Goal: Task Accomplishment & Management: Use online tool/utility

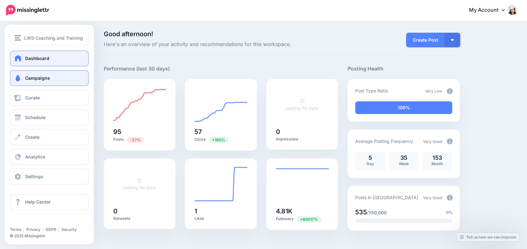
click at [18, 76] on span at bounding box center [18, 78] width 8 height 6
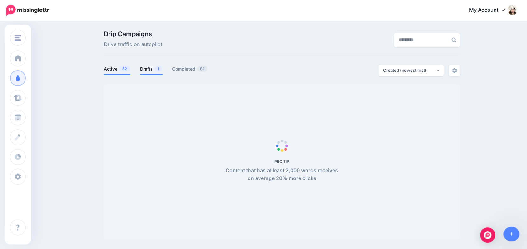
click at [147, 67] on link "Drafts 1" at bounding box center [151, 69] width 23 height 8
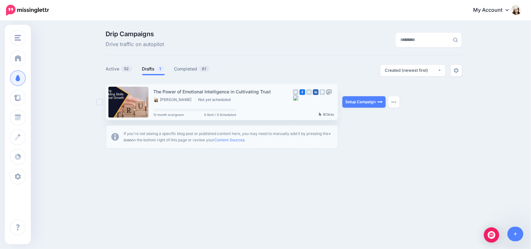
drag, startPoint x: 358, startPoint y: 102, endPoint x: 333, endPoint y: 99, distance: 25.6
click at [358, 102] on link "Setup Campaign" at bounding box center [364, 101] width 43 height 11
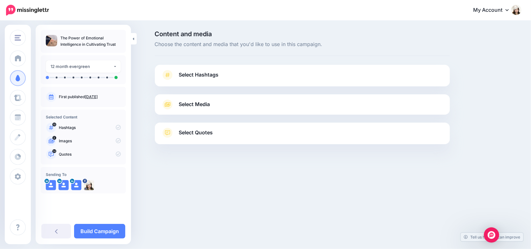
click at [205, 73] on span "Select Hashtags" at bounding box center [199, 75] width 40 height 9
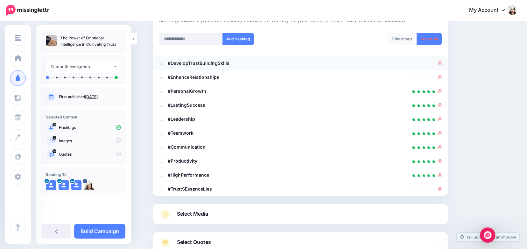
scroll to position [79, 0]
click at [441, 62] on icon at bounding box center [439, 63] width 3 height 4
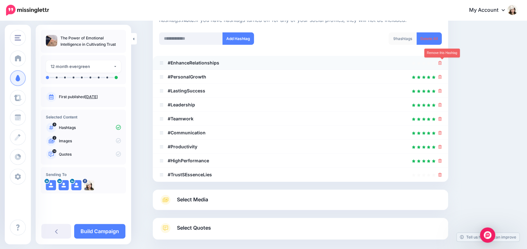
click at [441, 63] on icon at bounding box center [439, 63] width 3 height 4
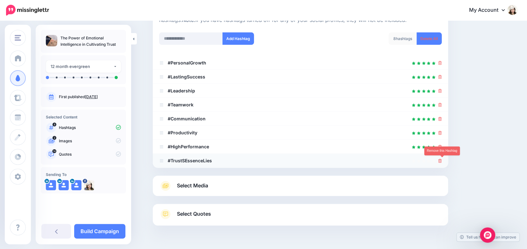
click at [442, 160] on icon at bounding box center [439, 161] width 3 height 4
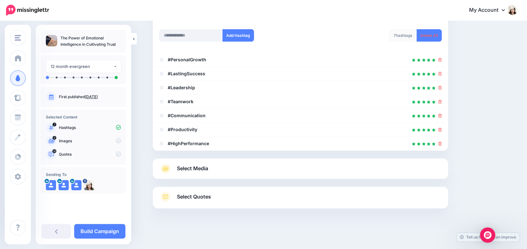
scroll to position [82, 0]
drag, startPoint x: 156, startPoint y: 49, endPoint x: 231, endPoint y: 152, distance: 127.2
click at [231, 152] on div "Select Hashtags First let's make sure we're happy with the hashtags. Add, delet…" at bounding box center [300, 96] width 295 height 226
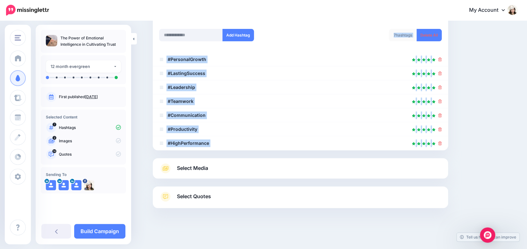
drag, startPoint x: 466, startPoint y: 146, endPoint x: 246, endPoint y: 47, distance: 242.1
click at [246, 47] on div "Content and media Choose the content and media that you'd like to use in this c…" at bounding box center [331, 94] width 366 height 291
copy div "7 hashtags Delete All #PersonalGrowth #LastingSuccess #Leadership #Teamwork #Co…"
drag, startPoint x: 501, startPoint y: 56, endPoint x: 490, endPoint y: 65, distance: 13.8
click at [500, 57] on div "Content and media Choose the content and media that you'd like to use in this c…" at bounding box center [331, 94] width 366 height 291
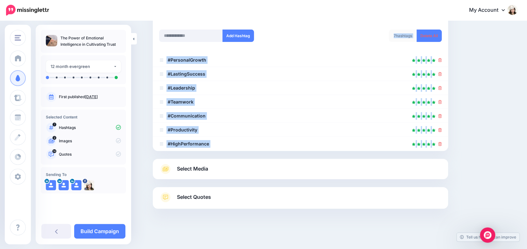
click at [485, 73] on div "Content and media Choose the content and media that you'd like to use in this c…" at bounding box center [331, 94] width 366 height 291
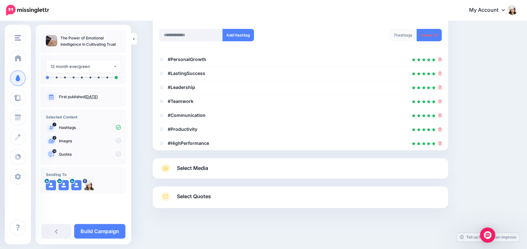
click at [188, 169] on span "Select Media" at bounding box center [192, 168] width 31 height 9
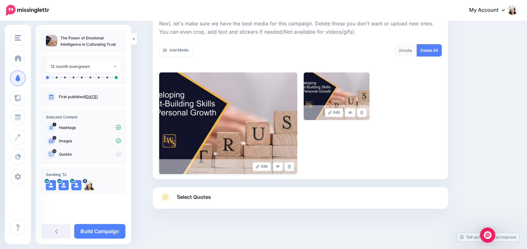
scroll to position [94, 0]
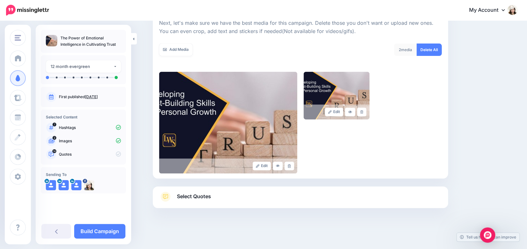
click at [193, 198] on span "Select Quotes" at bounding box center [194, 196] width 34 height 9
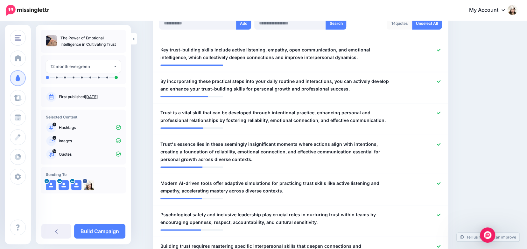
scroll to position [182, 0]
click at [200, 78] on span "By incorporating these practical steps into your daily routine and interactions…" at bounding box center [276, 84] width 232 height 15
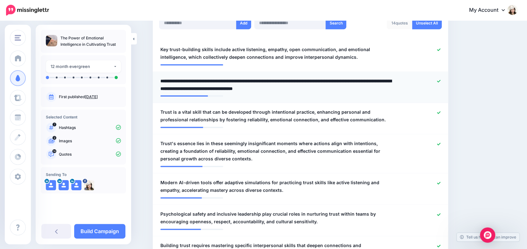
drag, startPoint x: 200, startPoint y: 80, endPoint x: 211, endPoint y: 82, distance: 10.7
click at [211, 82] on textarea "**********" at bounding box center [276, 84] width 232 height 15
type textarea "**********"
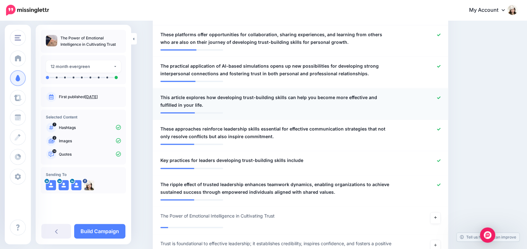
scroll to position [457, 0]
click at [436, 97] on div at bounding box center [421, 101] width 48 height 15
click at [440, 96] on icon at bounding box center [438, 97] width 3 height 3
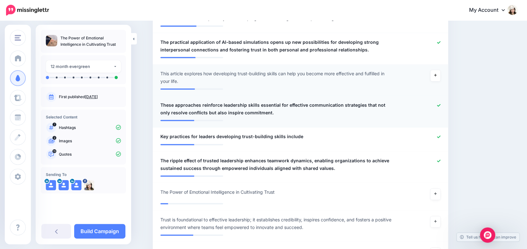
scroll to position [481, 0]
click at [440, 104] on icon at bounding box center [438, 105] width 3 height 3
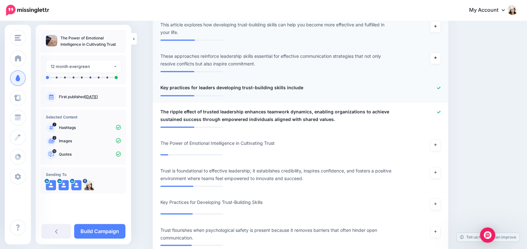
click at [440, 87] on icon at bounding box center [438, 87] width 3 height 3
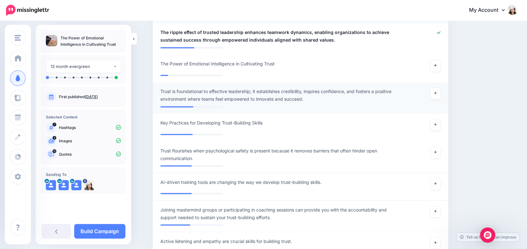
scroll to position [613, 0]
click at [436, 93] on icon at bounding box center [435, 93] width 3 height 3
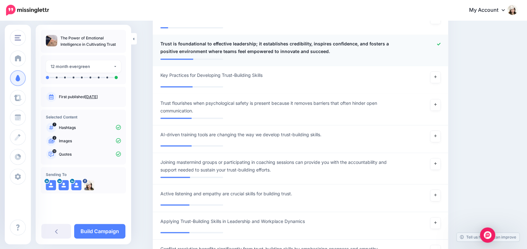
scroll to position [664, 0]
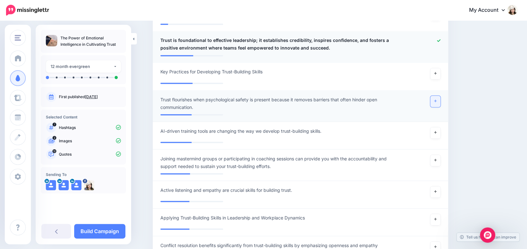
click at [436, 100] on icon at bounding box center [435, 100] width 3 height 3
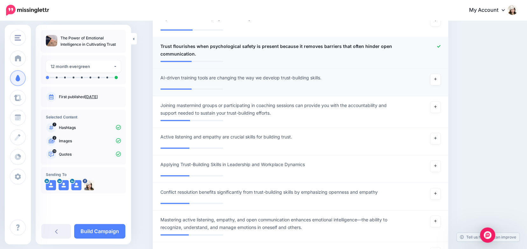
scroll to position [717, 0]
drag, startPoint x: 434, startPoint y: 76, endPoint x: 471, endPoint y: 76, distance: 37.2
click at [435, 76] on link at bounding box center [435, 78] width 10 height 11
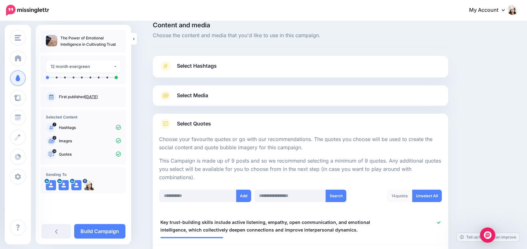
scroll to position [0, 0]
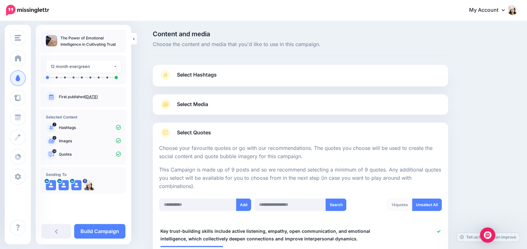
click at [195, 73] on span "Select Hashtags" at bounding box center [197, 75] width 40 height 9
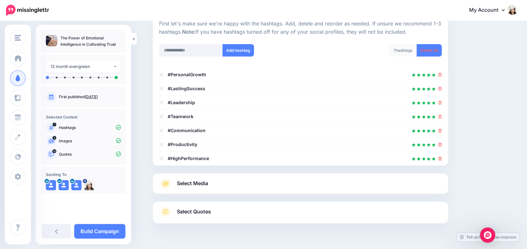
scroll to position [82, 0]
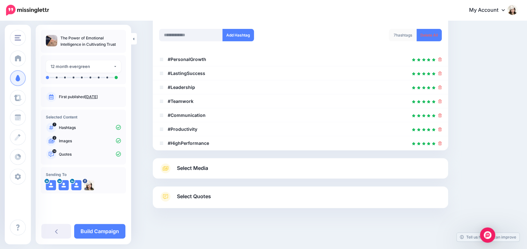
click at [186, 166] on span "Select Media" at bounding box center [192, 168] width 31 height 9
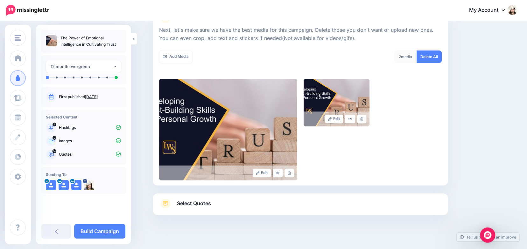
scroll to position [94, 0]
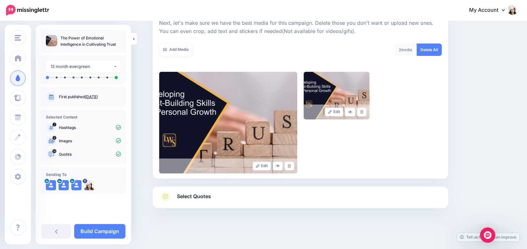
click at [184, 197] on span "Select Quotes" at bounding box center [194, 196] width 34 height 9
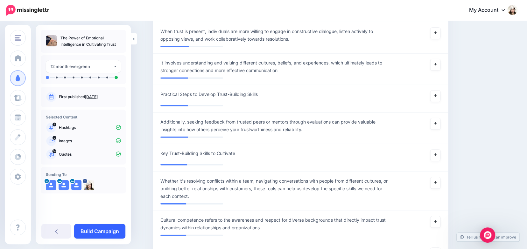
scroll to position [997, 0]
click at [90, 231] on link "Build Campaign" at bounding box center [99, 231] width 51 height 15
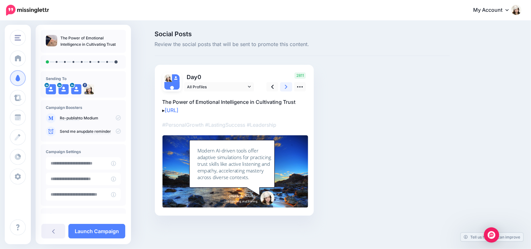
click at [284, 85] on link at bounding box center [286, 86] width 12 height 9
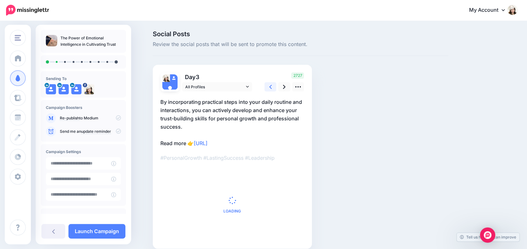
click at [272, 85] on icon at bounding box center [270, 87] width 3 height 4
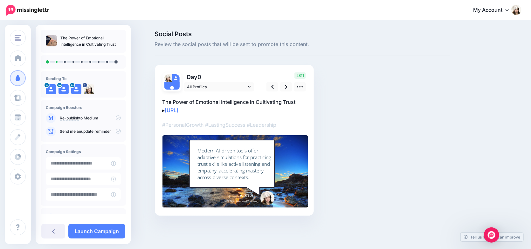
click at [203, 101] on p "The Power of Emotional Intelligence in Cultivating Trust ▸ https://lttr.ai/AjpUt" at bounding box center [235, 106] width 144 height 17
drag, startPoint x: 163, startPoint y: 100, endPoint x: 299, endPoint y: 101, distance: 136.2
click at [299, 101] on textarea "**********" at bounding box center [235, 106] width 144 height 17
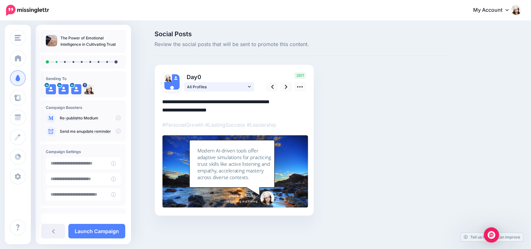
paste textarea
type textarea "**********"
click at [287, 87] on icon at bounding box center [286, 87] width 3 height 4
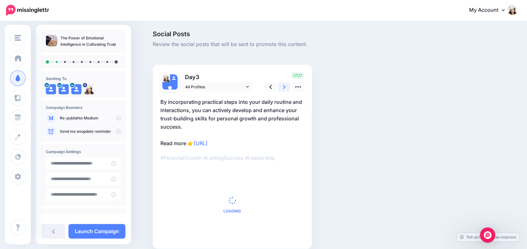
click at [285, 87] on icon at bounding box center [284, 87] width 3 height 4
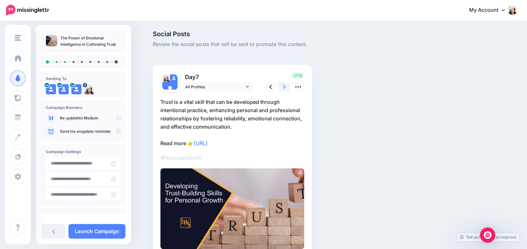
click at [285, 87] on icon at bounding box center [284, 87] width 3 height 4
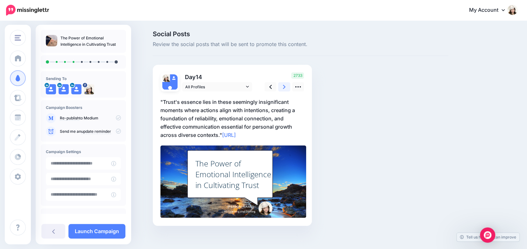
click at [285, 87] on icon at bounding box center [284, 87] width 3 height 4
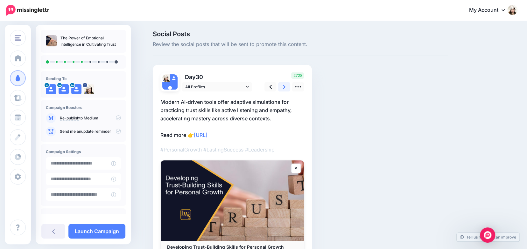
click at [285, 87] on icon at bounding box center [284, 87] width 3 height 4
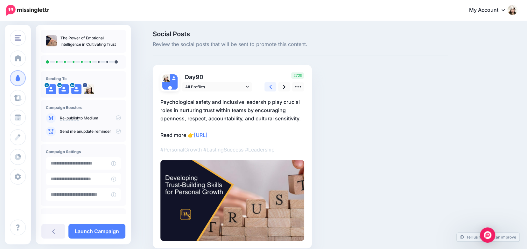
click at [271, 87] on icon at bounding box center [270, 87] width 3 height 7
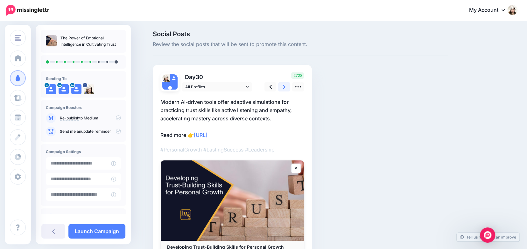
click at [285, 87] on icon at bounding box center [284, 87] width 3 height 7
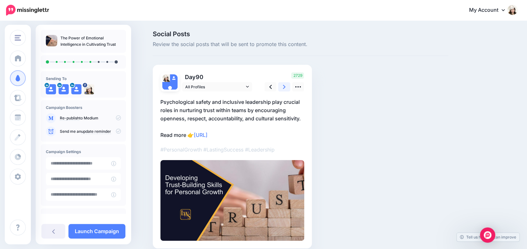
click at [285, 87] on icon at bounding box center [284, 87] width 3 height 7
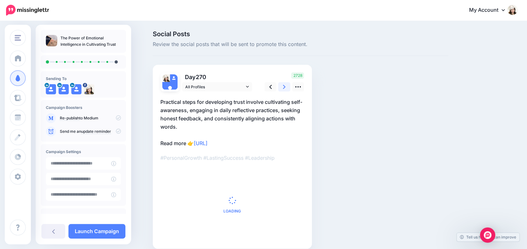
click at [285, 87] on icon at bounding box center [284, 87] width 3 height 7
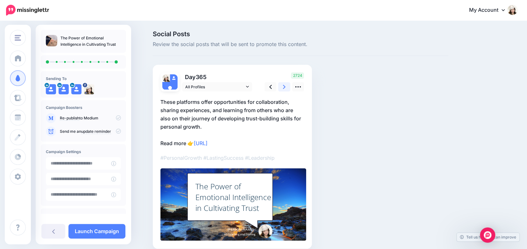
click at [285, 87] on icon at bounding box center [284, 87] width 3 height 7
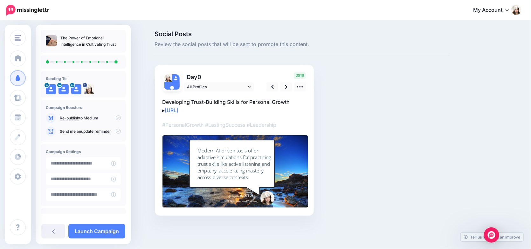
click at [140, 99] on div "Social Posts Review the social posts that will be sent to promote this content.…" at bounding box center [265, 132] width 531 height 223
click at [53, 232] on icon at bounding box center [53, 232] width 3 height 4
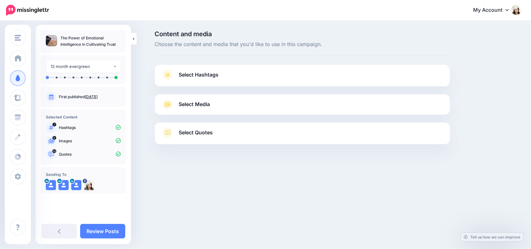
click at [185, 77] on span "Select Hashtags" at bounding box center [199, 75] width 40 height 9
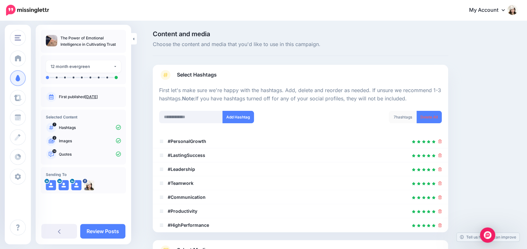
click at [185, 77] on span "Select Hashtags" at bounding box center [197, 75] width 40 height 9
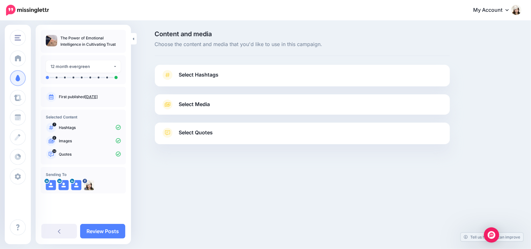
click at [189, 133] on span "Select Quotes" at bounding box center [196, 133] width 34 height 9
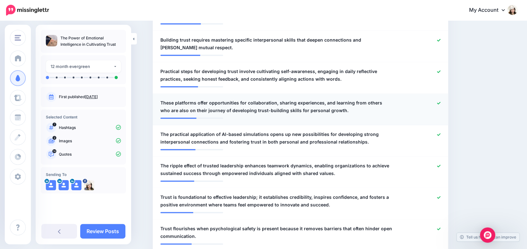
click at [440, 103] on icon at bounding box center [438, 103] width 3 height 3
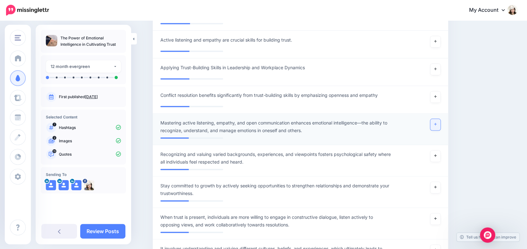
scroll to position [811, 0]
click at [436, 124] on icon at bounding box center [435, 123] width 3 height 3
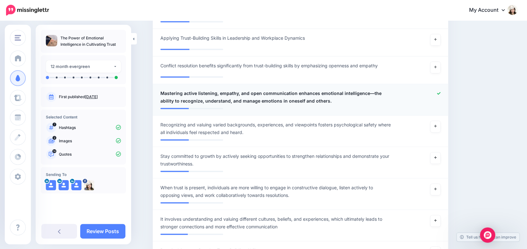
scroll to position [840, 0]
click at [95, 232] on link "Review Posts" at bounding box center [102, 231] width 45 height 15
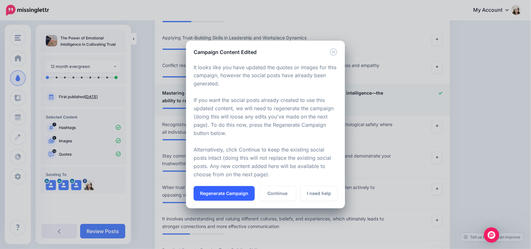
click at [216, 192] on button "Regenerate Campaign" at bounding box center [224, 193] width 61 height 15
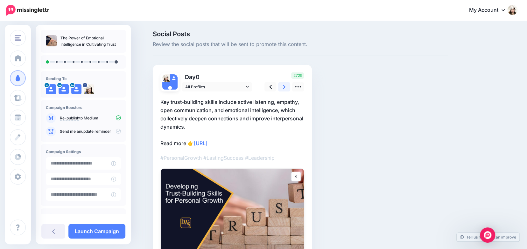
click at [285, 87] on icon at bounding box center [284, 87] width 3 height 7
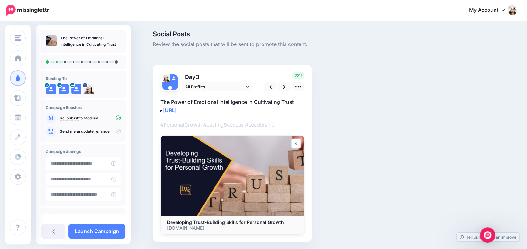
click at [241, 101] on p "The Power of Emotional Intelligence in Cultivating Trust ▸ https://lttr.ai/AjpUt" at bounding box center [232, 106] width 144 height 17
drag, startPoint x: 164, startPoint y: 100, endPoint x: 300, endPoint y: 103, distance: 136.8
click at [300, 103] on textarea "**********" at bounding box center [232, 106] width 144 height 17
paste textarea
type textarea "**********"
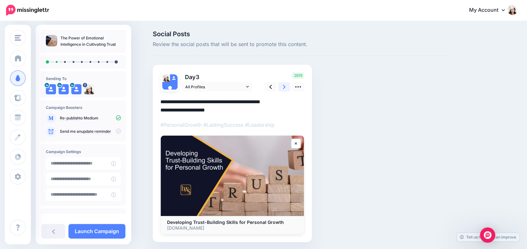
click at [288, 87] on link at bounding box center [284, 86] width 12 height 9
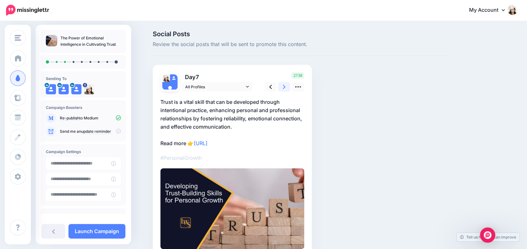
click at [288, 87] on link at bounding box center [284, 86] width 12 height 9
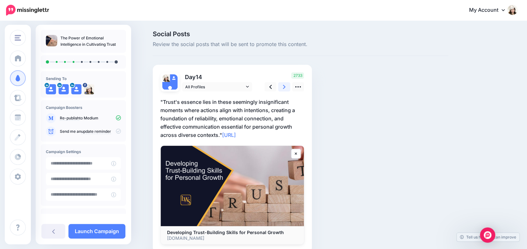
click at [288, 87] on link at bounding box center [284, 86] width 12 height 9
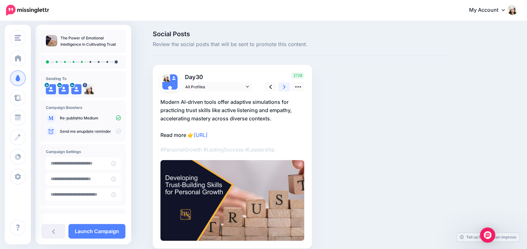
click at [288, 87] on link at bounding box center [284, 86] width 12 height 9
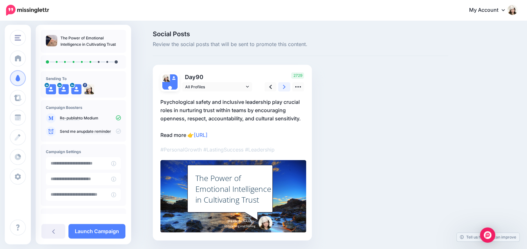
click at [288, 87] on link at bounding box center [284, 86] width 12 height 9
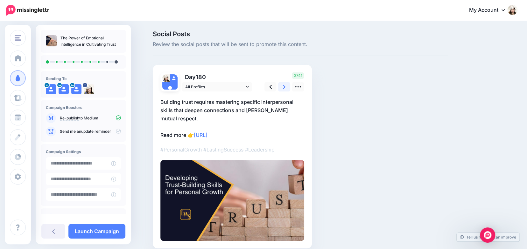
click at [288, 87] on link at bounding box center [284, 86] width 12 height 9
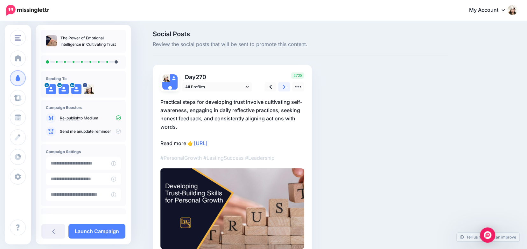
click at [288, 87] on link at bounding box center [284, 86] width 12 height 9
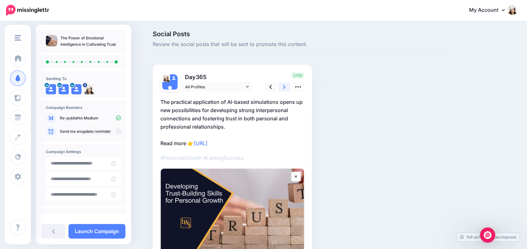
click at [288, 87] on link at bounding box center [284, 86] width 12 height 9
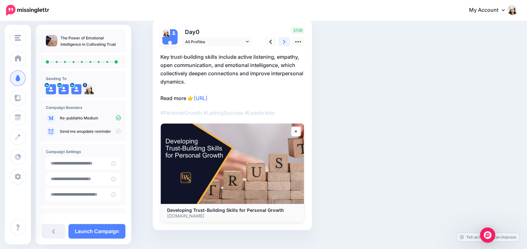
scroll to position [54, 0]
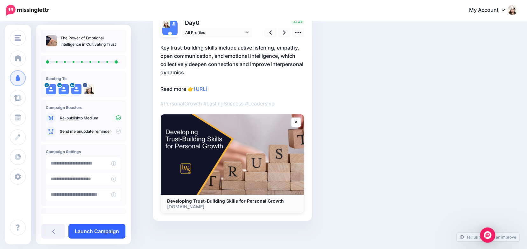
click at [91, 230] on link "Launch Campaign" at bounding box center [96, 231] width 57 height 15
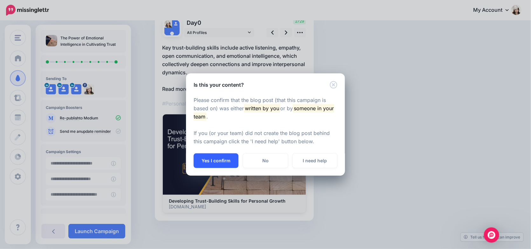
click at [207, 159] on button "Yes I confirm" at bounding box center [216, 161] width 45 height 15
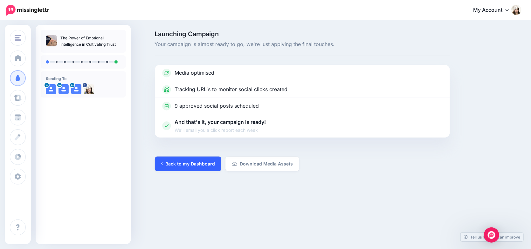
click at [165, 163] on link "Back to my Dashboard" at bounding box center [188, 164] width 66 height 15
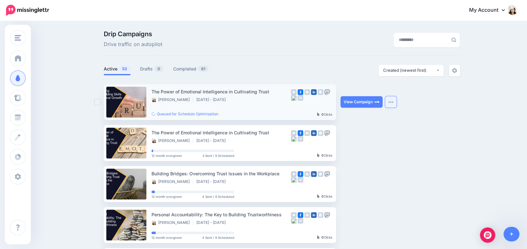
click at [394, 100] on button "button" at bounding box center [390, 101] width 11 height 11
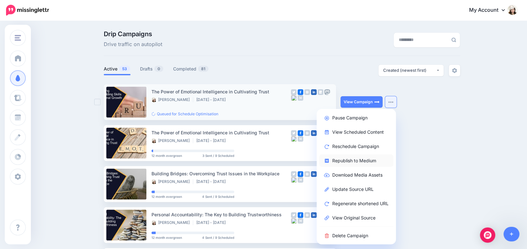
click at [343, 160] on link "Republish to Medium" at bounding box center [356, 161] width 74 height 12
click at [355, 131] on link "View Scheduled Content" at bounding box center [356, 132] width 74 height 12
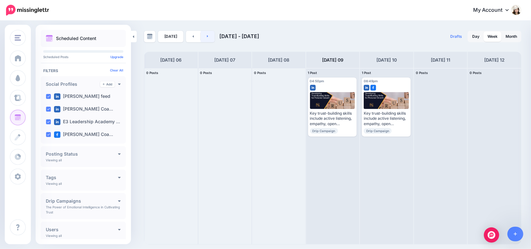
click at [208, 36] on link at bounding box center [208, 36] width 14 height 11
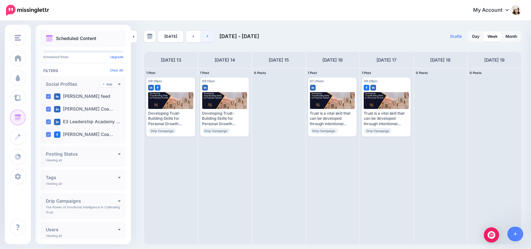
click at [204, 37] on link at bounding box center [208, 36] width 14 height 11
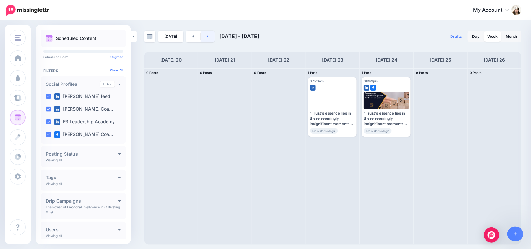
click at [207, 36] on icon at bounding box center [207, 36] width 1 height 2
